Goal: Navigation & Orientation: Find specific page/section

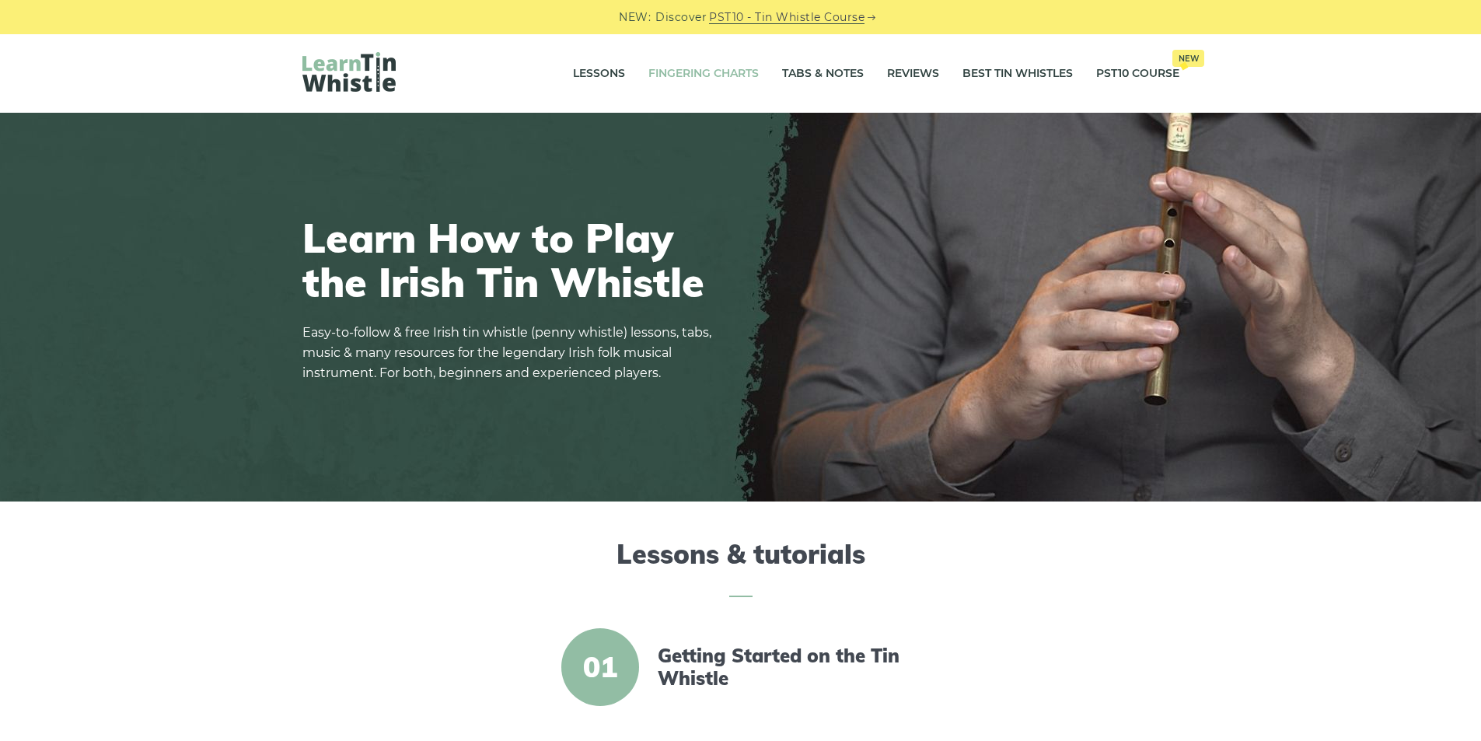
click at [704, 72] on link "Fingering Charts" at bounding box center [703, 73] width 110 height 39
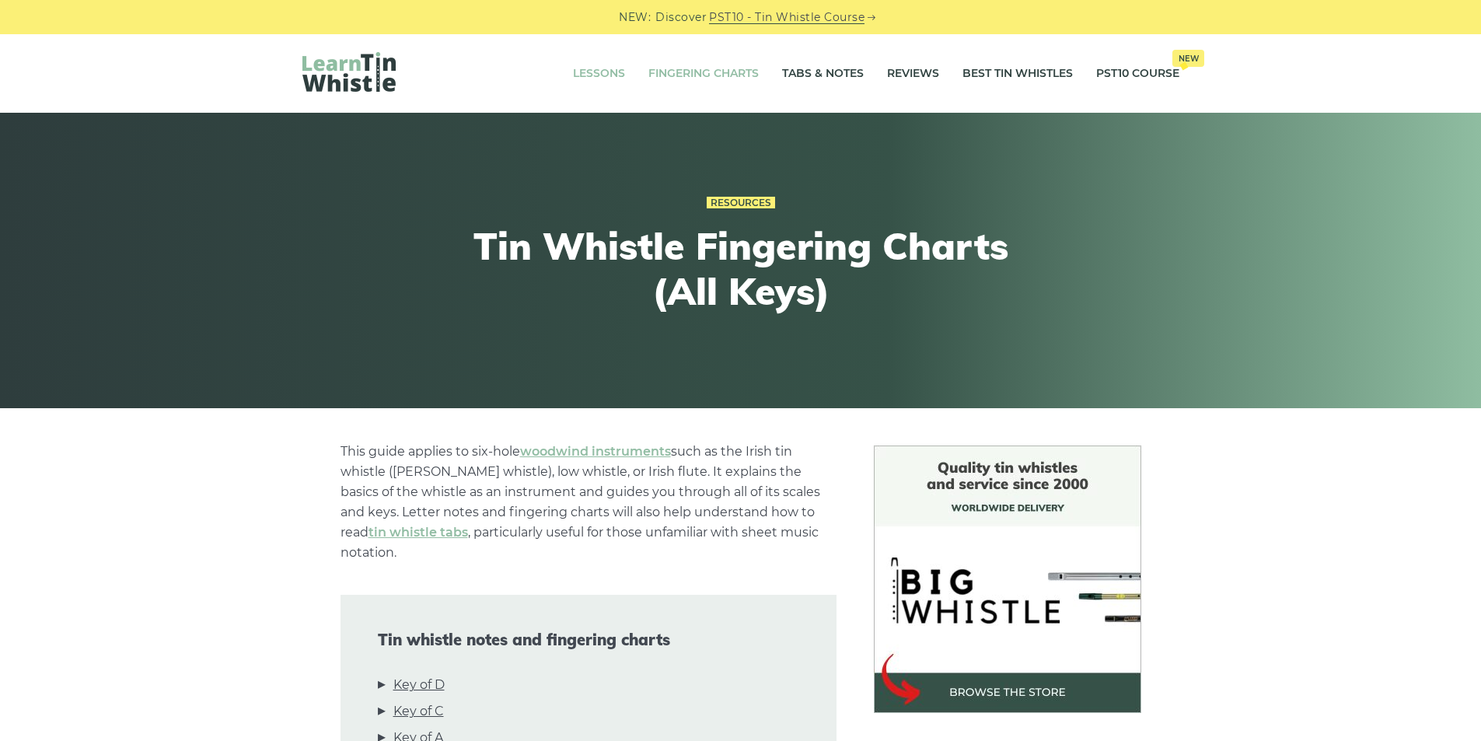
click at [595, 74] on link "Lessons" at bounding box center [599, 73] width 52 height 39
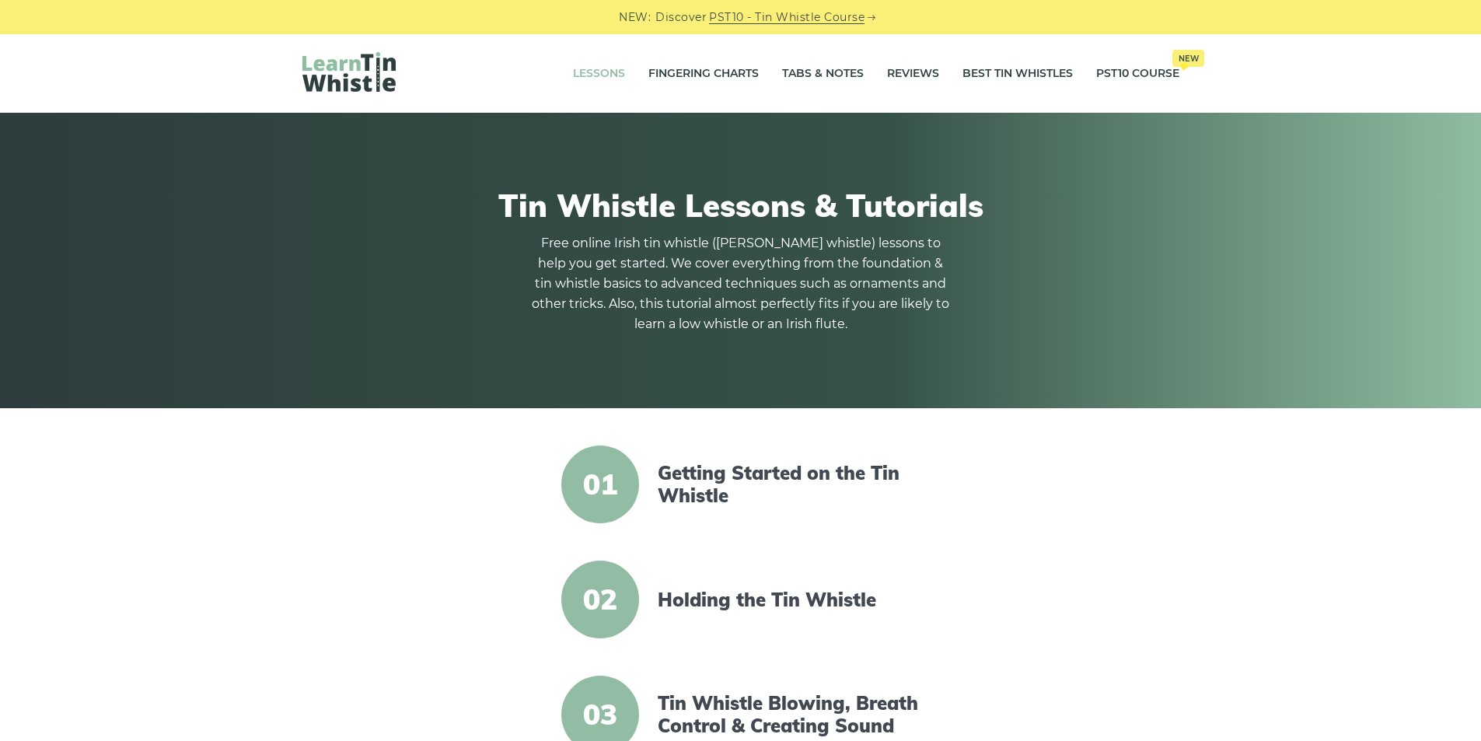
click at [348, 68] on img at bounding box center [348, 72] width 93 height 40
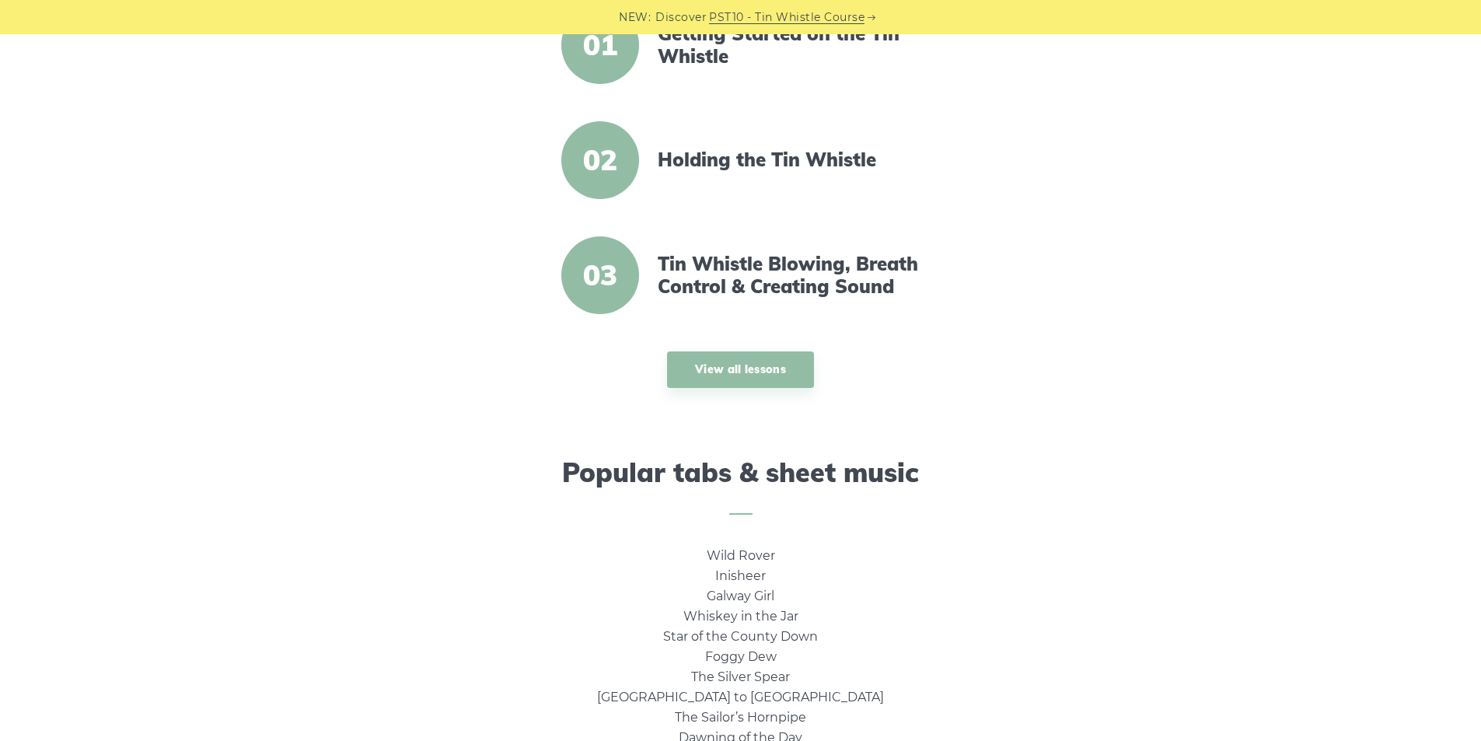
scroll to position [933, 0]
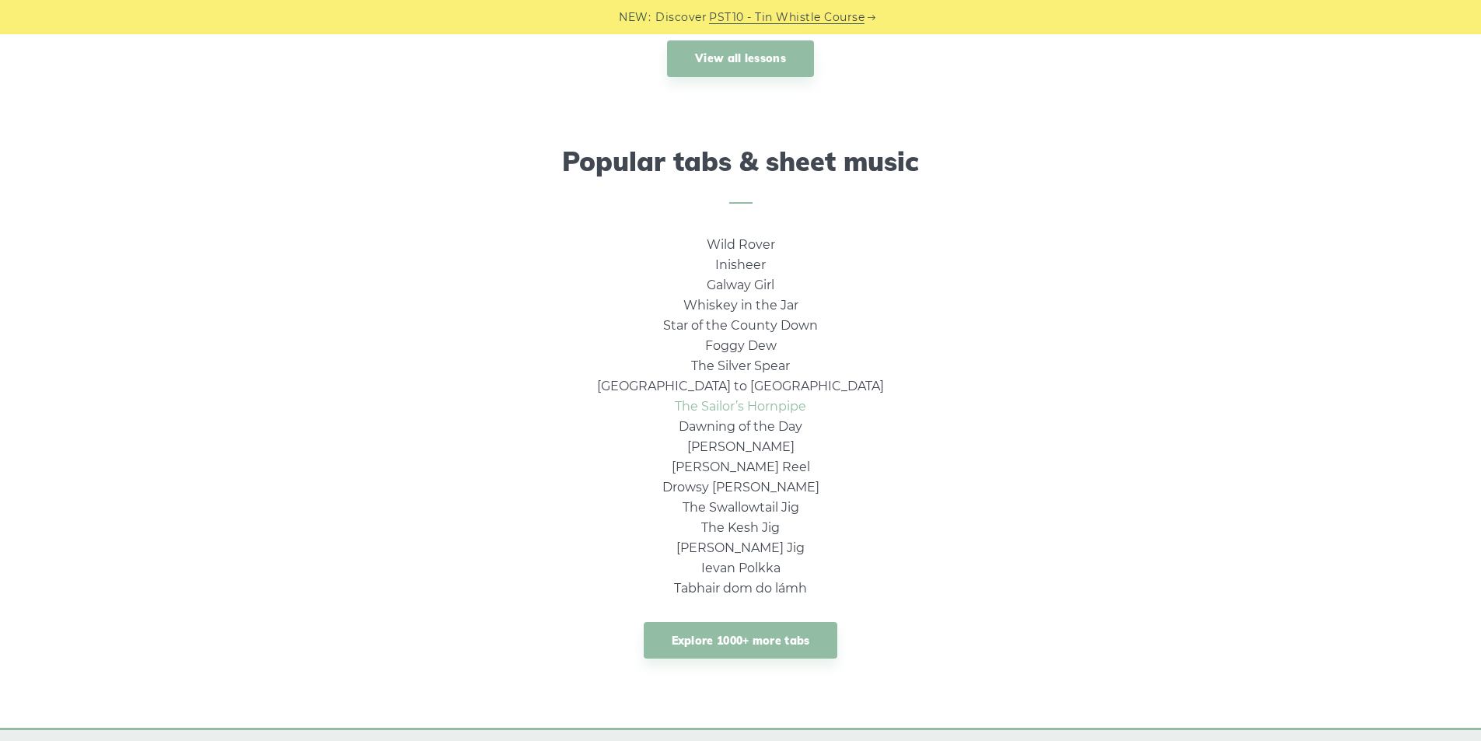
click at [770, 406] on link "The Sailor’s Hornpipe" at bounding box center [740, 406] width 131 height 15
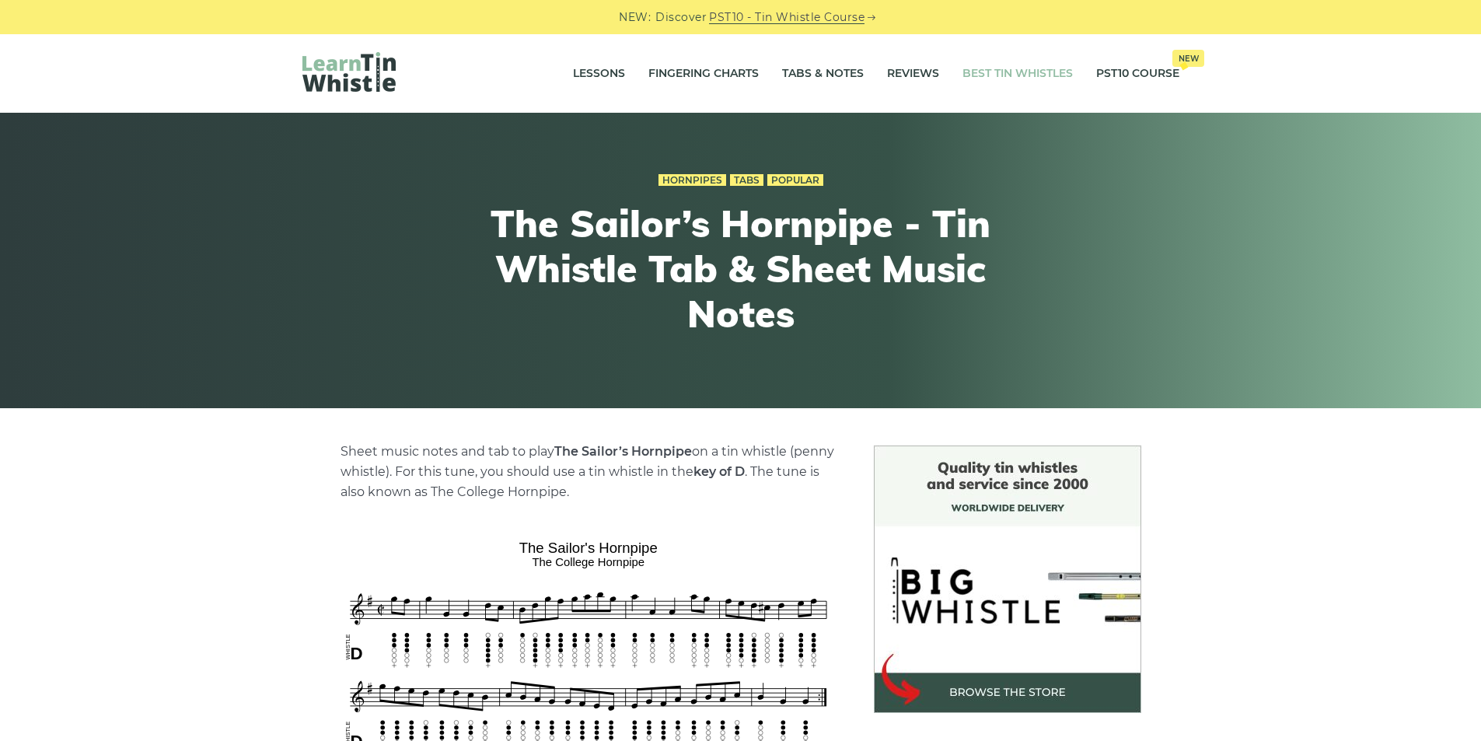
click at [1007, 70] on link "Best Tin Whistles" at bounding box center [1017, 73] width 110 height 39
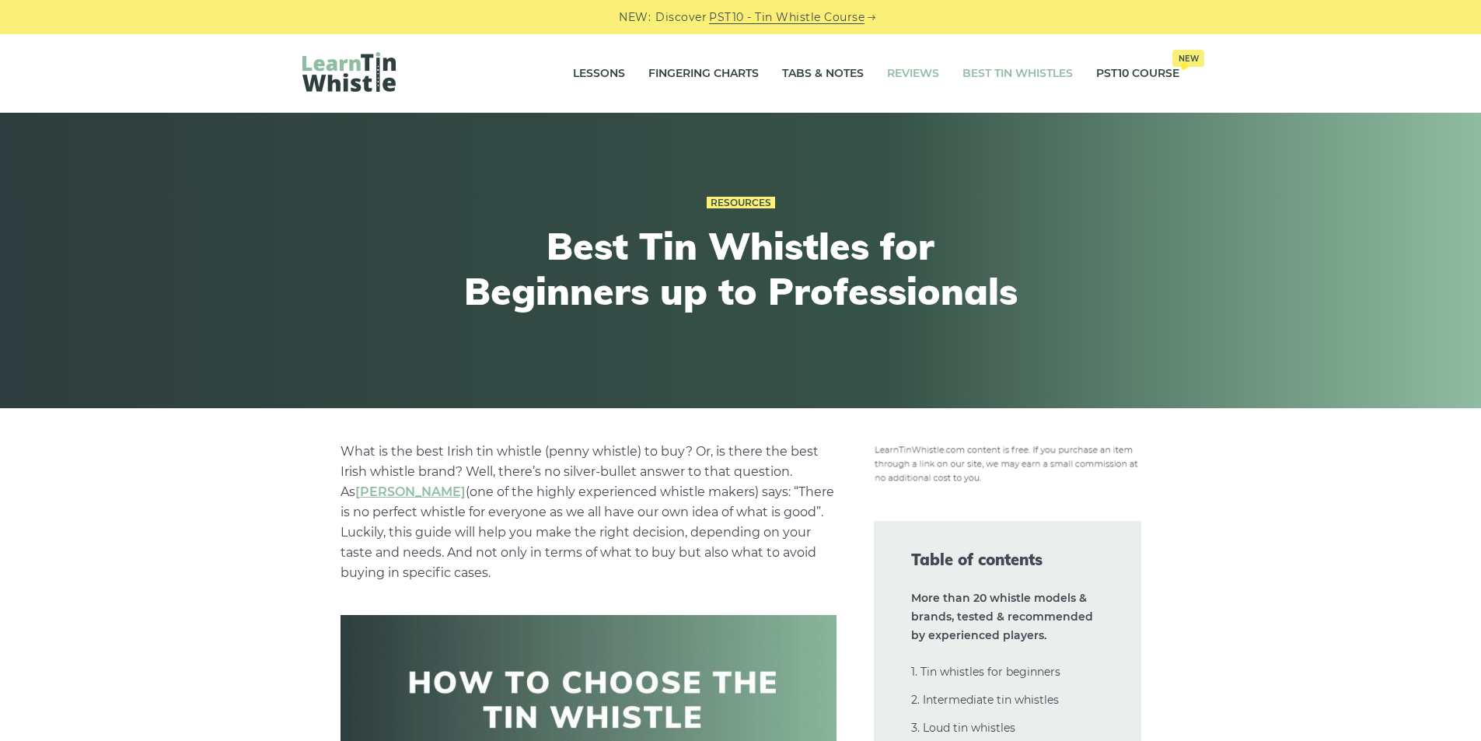
click at [901, 78] on link "Reviews" at bounding box center [913, 73] width 52 height 39
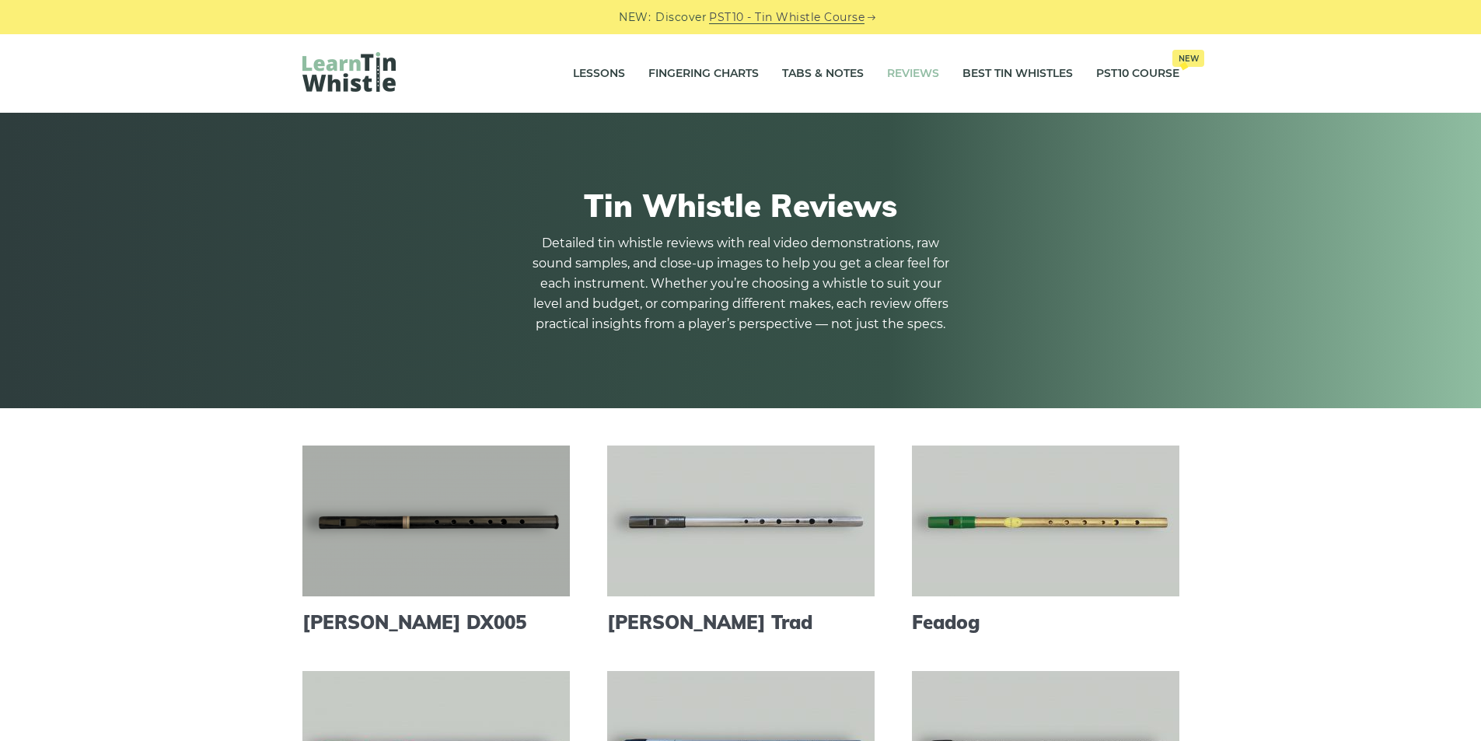
scroll to position [311, 0]
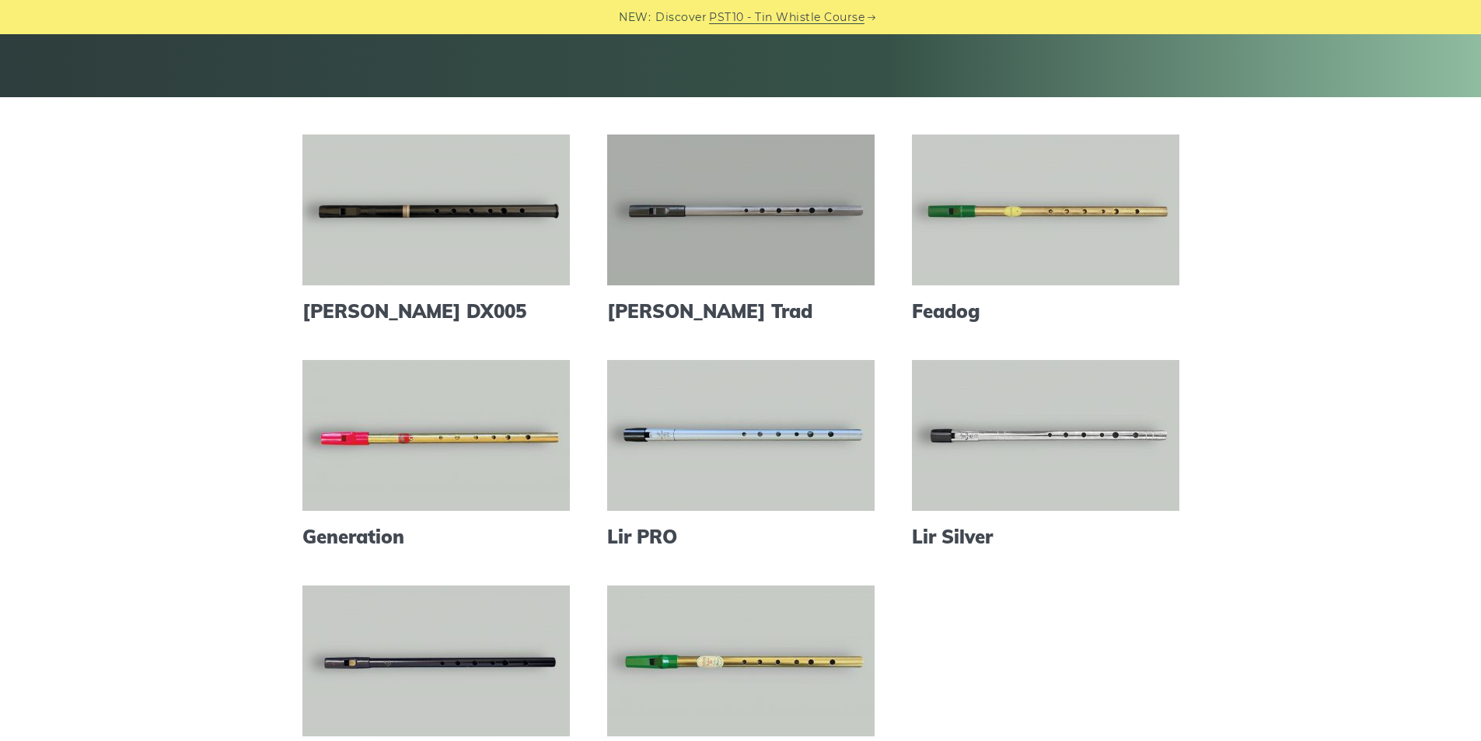
click at [801, 204] on link at bounding box center [740, 209] width 267 height 151
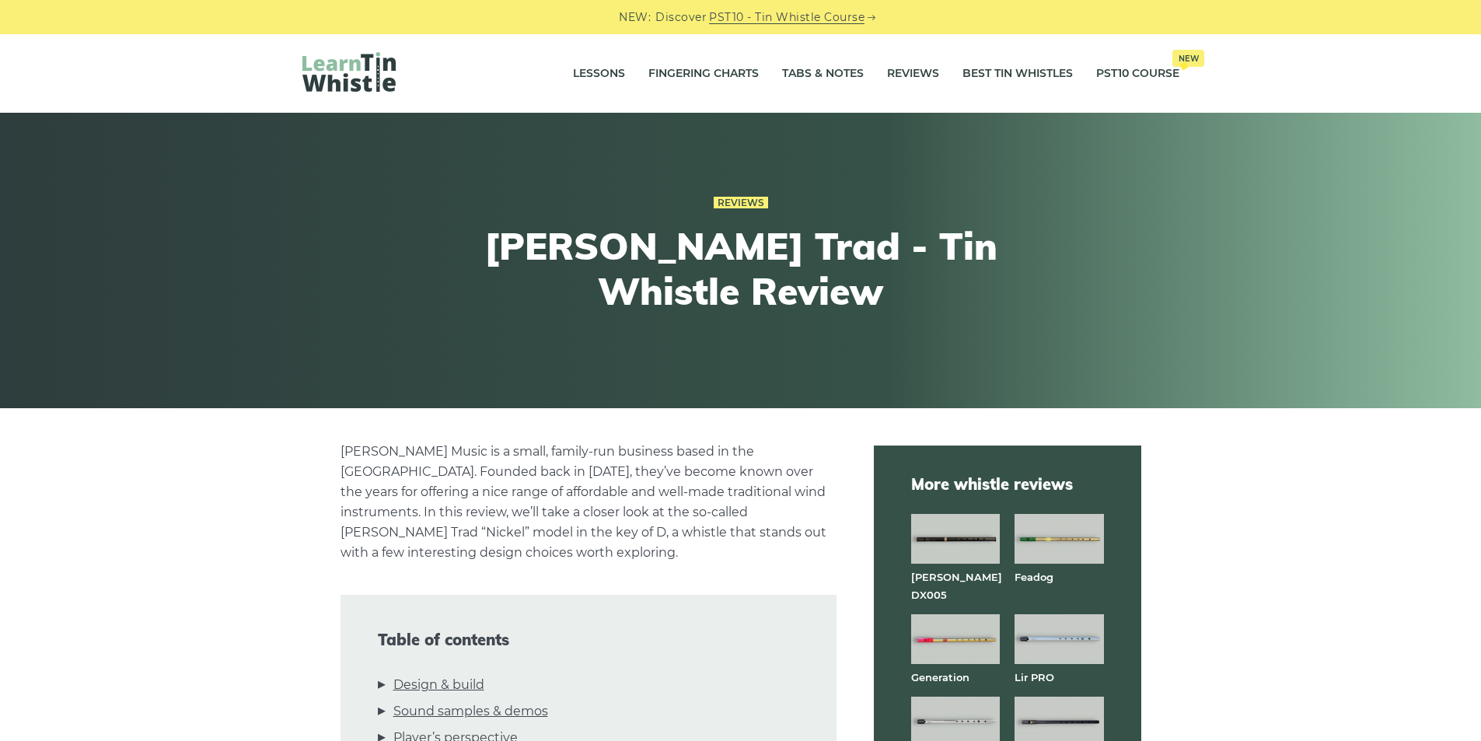
click at [368, 72] on img at bounding box center [348, 72] width 93 height 40
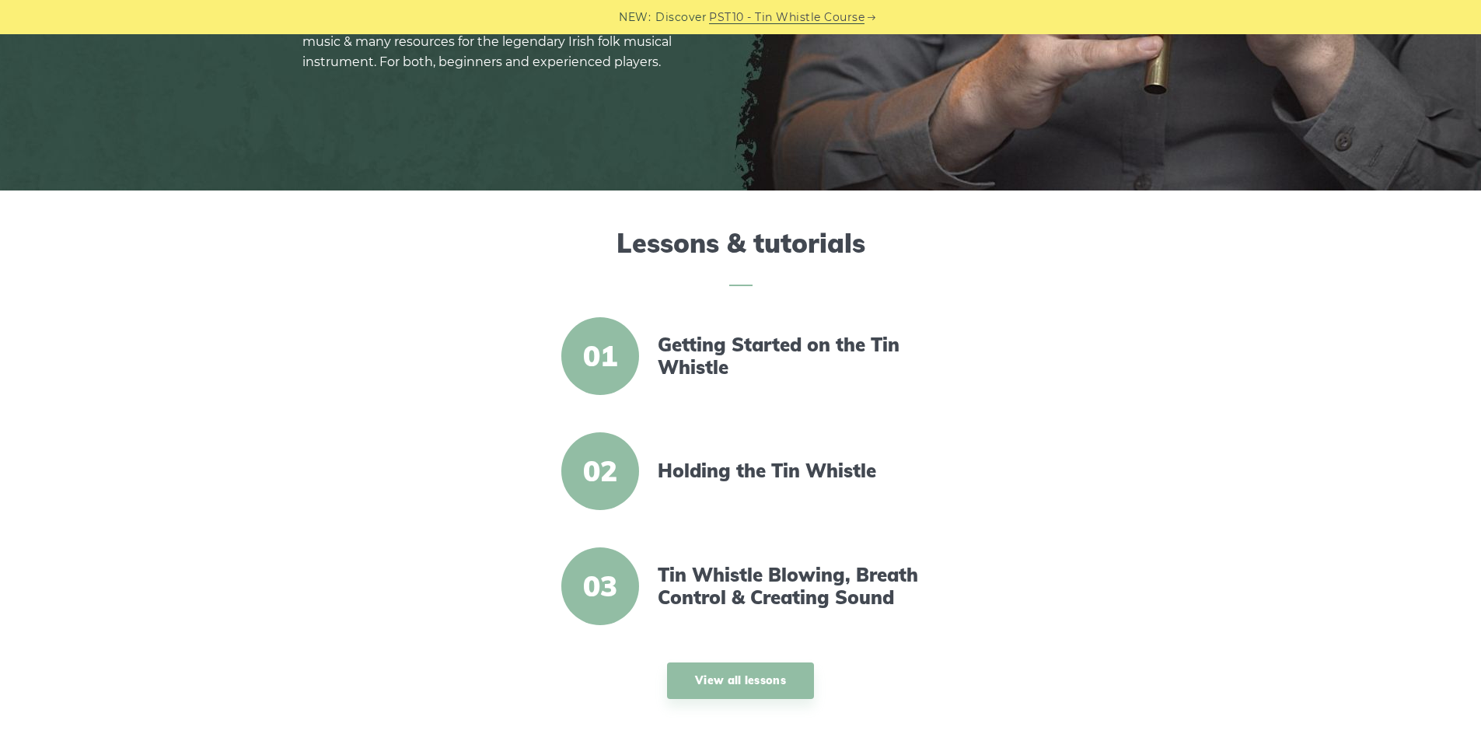
scroll to position [622, 0]
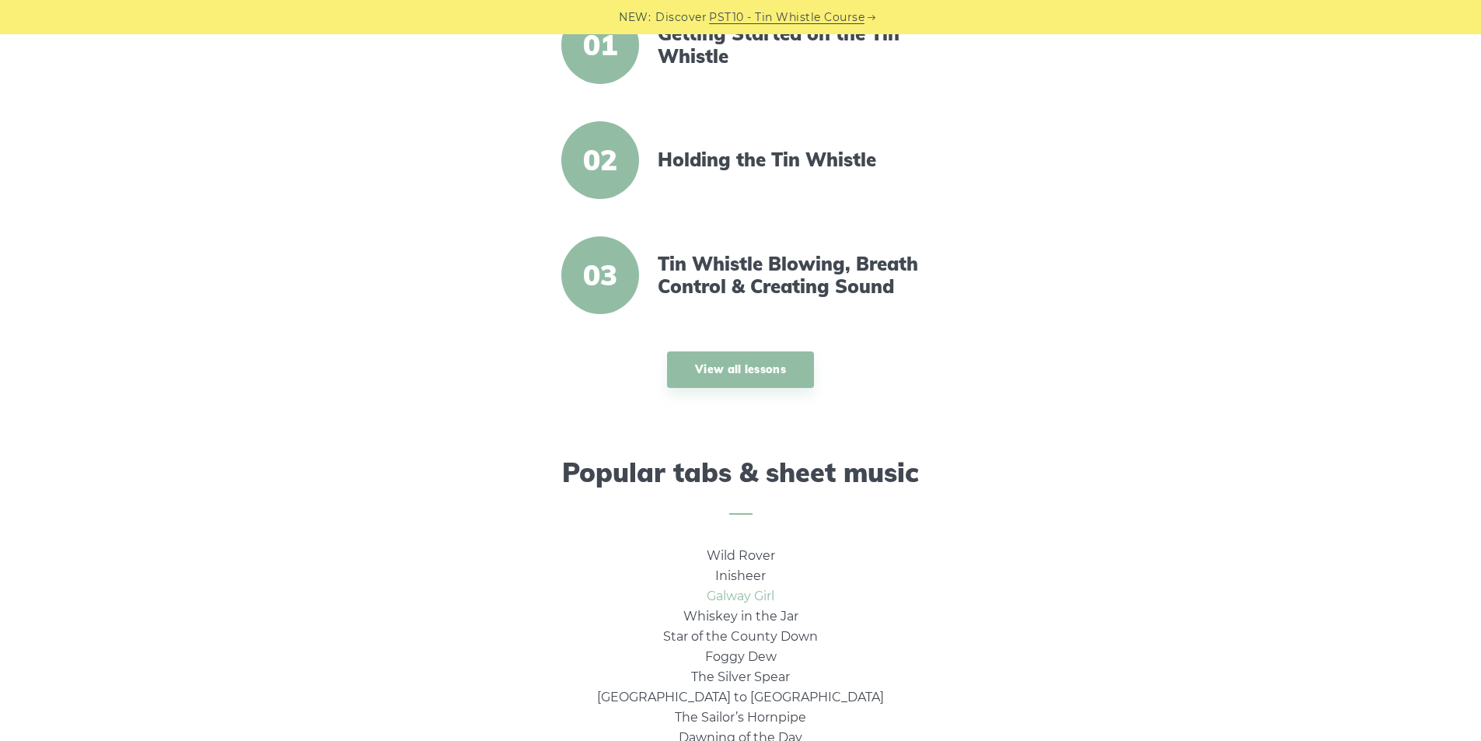
click at [749, 601] on link "Galway Girl" at bounding box center [741, 595] width 68 height 15
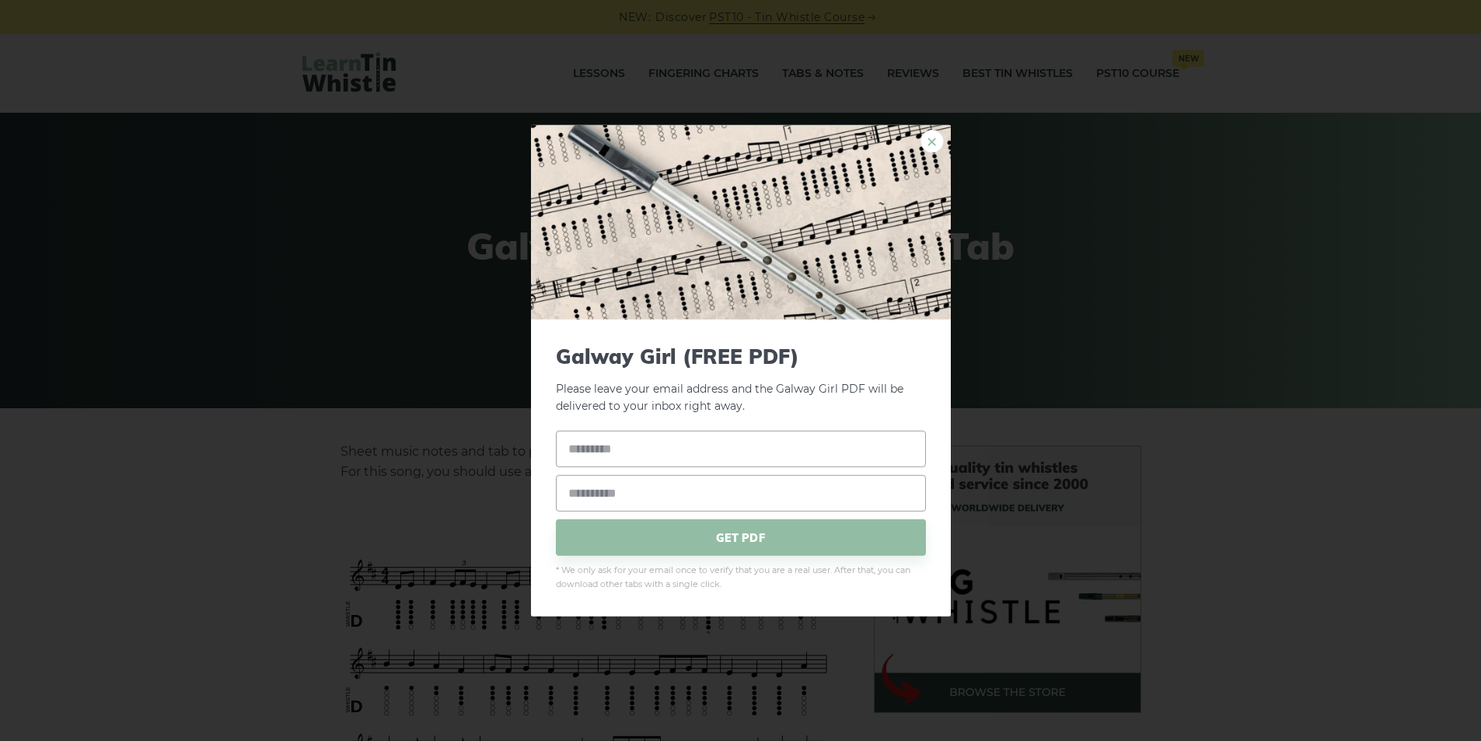
click at [924, 137] on link "×" at bounding box center [931, 140] width 23 height 23
